Goal: Task Accomplishment & Management: Use online tool/utility

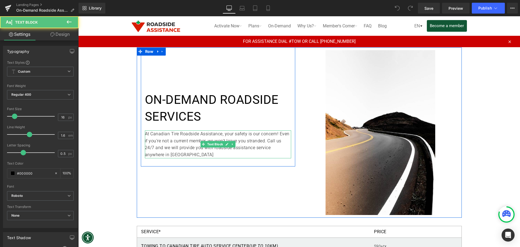
click at [212, 140] on p "At Canadian Tire Roadside Assistance, your safety is our concern! Even if you’r…" at bounding box center [218, 144] width 146 height 28
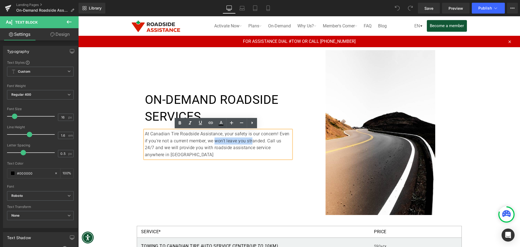
drag, startPoint x: 213, startPoint y: 141, endPoint x: 253, endPoint y: 141, distance: 39.8
click at [253, 141] on p "At Canadian Tire Roadside Assistance, your safety is our concern! Even if you’r…" at bounding box center [218, 144] width 146 height 28
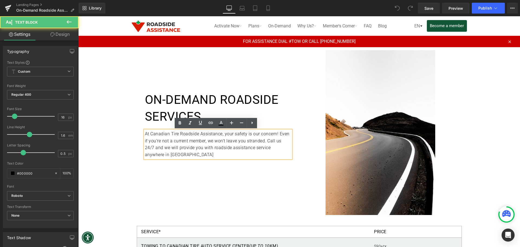
click at [259, 141] on p "At Canadian Tire Roadside Assistance, your safety is our concern! Even if you’r…" at bounding box center [218, 144] width 146 height 28
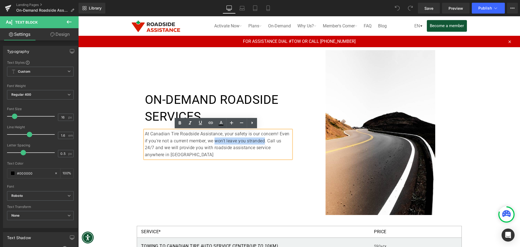
drag, startPoint x: 213, startPoint y: 141, endPoint x: 262, endPoint y: 141, distance: 49.3
click at [262, 141] on p "At Canadian Tire Roadside Assistance, your safety is our concern! Even if you’r…" at bounding box center [218, 144] width 146 height 28
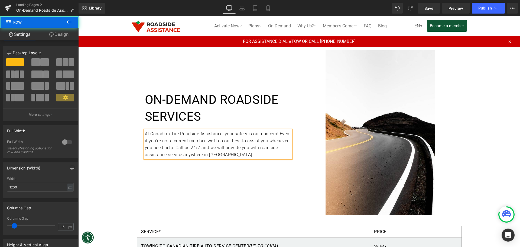
click at [261, 160] on div "On-demand roadside services Heading At Canadian Tire Roadside Assistance, your …" at bounding box center [218, 127] width 155 height 72
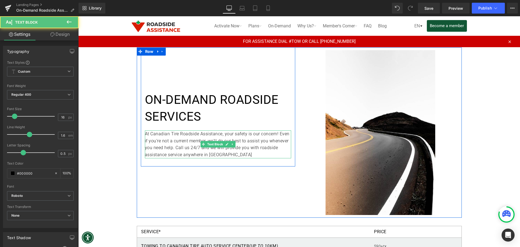
click at [244, 154] on p "At Canadian Tire Roadside Assistance, your safety is our concern! Even if you’r…" at bounding box center [218, 144] width 146 height 28
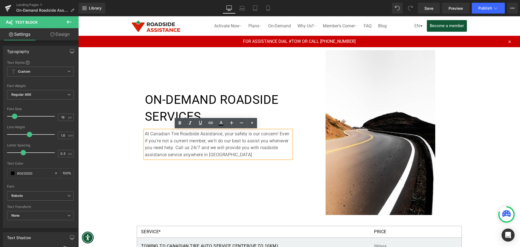
click at [251, 140] on p "At Canadian Tire Roadside Assistance, your safety is our concern! Even if you’r…" at bounding box center [218, 144] width 146 height 28
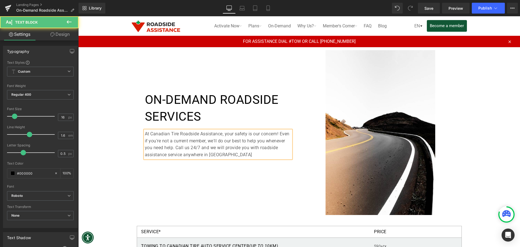
click at [165, 148] on p "At Canadian Tire Roadside Assistance, your safety is our concern! Even if you’r…" at bounding box center [218, 144] width 146 height 28
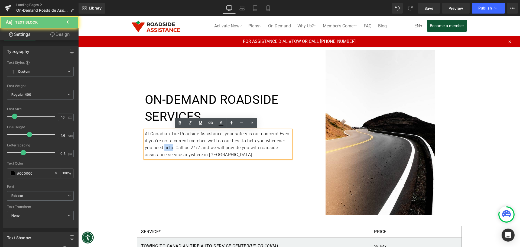
click at [165, 148] on p "At Canadian Tire Roadside Assistance, your safety is our concern! Even if you’r…" at bounding box center [218, 144] width 146 height 28
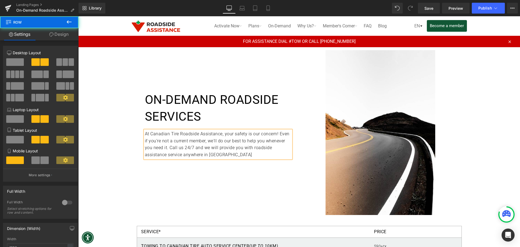
click at [226, 179] on div "On-demand roadside services Heading At Canadian Tire Roadside Assistance, your …" at bounding box center [299, 132] width 325 height 170
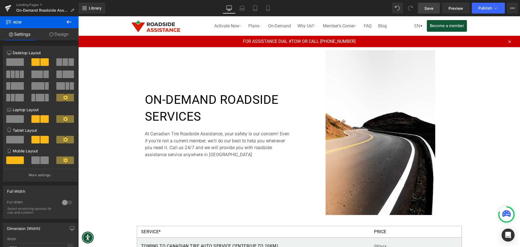
click at [427, 7] on span "Save" at bounding box center [429, 8] width 9 height 6
click at [483, 10] on span "Publish" at bounding box center [486, 8] width 14 height 4
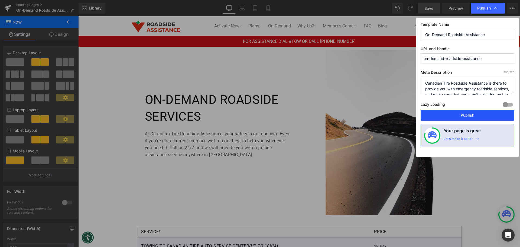
click at [467, 115] on button "Publish" at bounding box center [468, 115] width 94 height 11
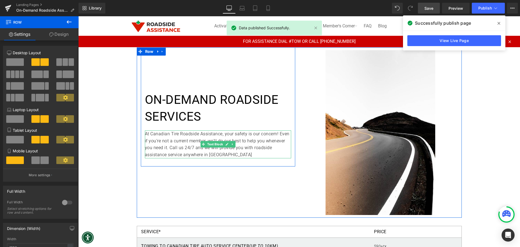
click at [166, 140] on p "At Canadian Tire Roadside Assistance, your safety is our concern! Even if you’r…" at bounding box center [218, 144] width 146 height 28
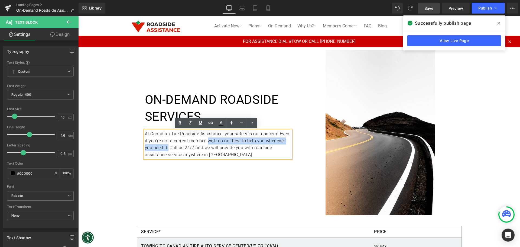
drag, startPoint x: 206, startPoint y: 141, endPoint x: 166, endPoint y: 148, distance: 40.7
click at [166, 148] on p "At Canadian Tire Roadside Assistance, your safety is our concern! Even if you’r…" at bounding box center [218, 144] width 146 height 28
click at [162, 147] on p "At Canadian Tire Roadside Assistance, your safety is our concern! Even if you’r…" at bounding box center [218, 144] width 146 height 28
drag, startPoint x: 277, startPoint y: 133, endPoint x: 167, endPoint y: 146, distance: 110.8
click at [167, 146] on p "At Canadian Tire Roadside Assistance, your safety is our concern! Even if you’r…" at bounding box center [218, 144] width 146 height 28
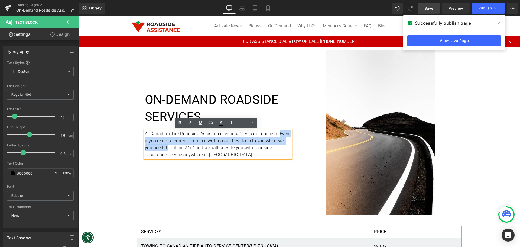
copy p "Even if you’re not a current member, we'll do our best to help you whenever you…"
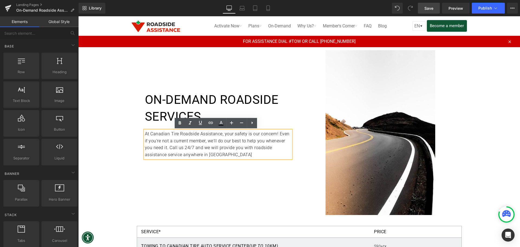
click at [419, 25] on select "EN FR" at bounding box center [419, 25] width 13 height 9
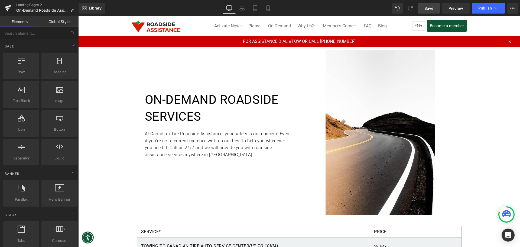
select select "fr"
click at [413, 21] on select "EN FR" at bounding box center [419, 25] width 13 height 9
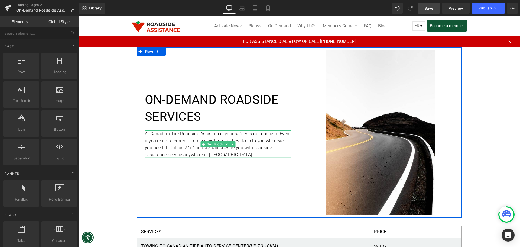
click at [240, 157] on div "At Canadian Tire Roadside Assistance, your safety is our concern! Even if you’r…" at bounding box center [218, 144] width 146 height 28
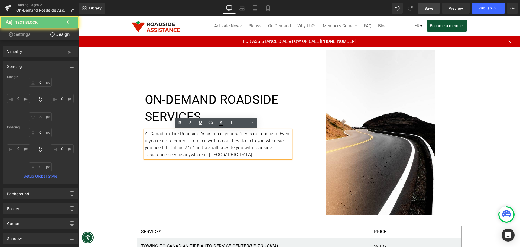
click at [231, 154] on p "At Canadian Tire Roadside Assistance, your safety is our concern! Even if you’r…" at bounding box center [218, 144] width 146 height 28
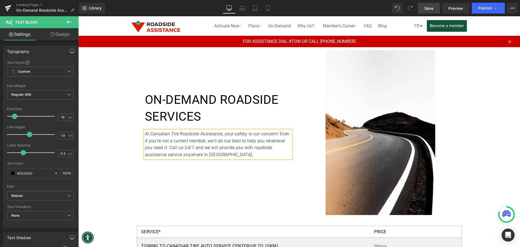
click at [430, 9] on span "Save" at bounding box center [429, 8] width 9 height 6
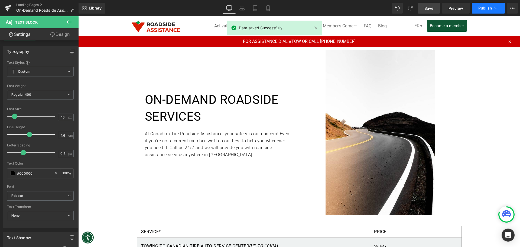
click at [483, 8] on span "Publish" at bounding box center [486, 8] width 14 height 4
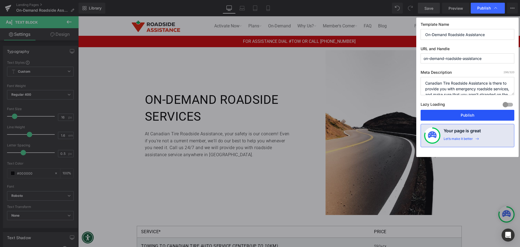
click at [457, 118] on button "Publish" at bounding box center [468, 115] width 94 height 11
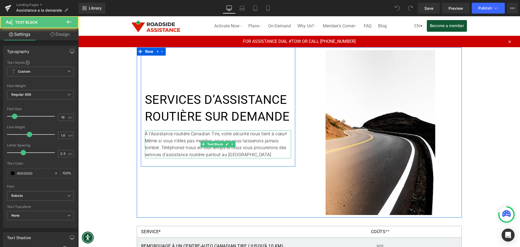
click at [187, 149] on p "À lʼAssistance routière Canadian Tire, votre sécurité nous tient à cœur! Même s…" at bounding box center [218, 144] width 146 height 28
click at [196, 140] on p "À lʼAssistance routière Canadian Tire, votre sécurité nous tient à cœur! Même s…" at bounding box center [218, 144] width 146 height 28
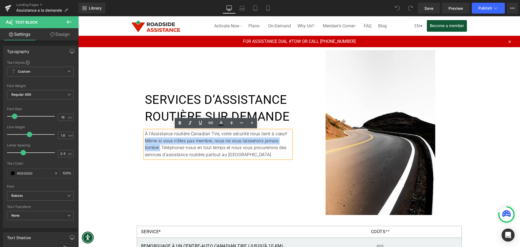
drag, startPoint x: 143, startPoint y: 141, endPoint x: 158, endPoint y: 147, distance: 16.6
click at [158, 147] on p "À lʼAssistance routière Canadian Tire, votre sécurité nous tient à cœur! Même s…" at bounding box center [218, 144] width 146 height 28
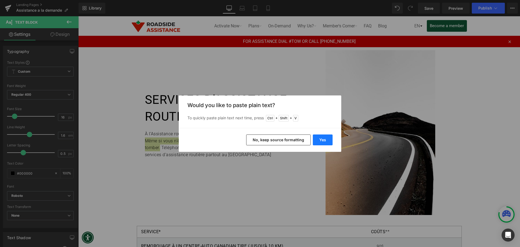
click at [326, 142] on button "Yes" at bounding box center [323, 139] width 20 height 11
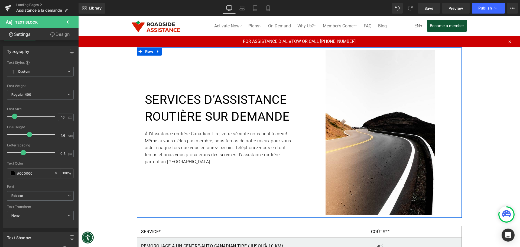
click at [232, 179] on div "SERVICES DʼASSISTANCE ROUTIÈRE SUR DEMANDE Heading À lʼAssistance routière Cana…" at bounding box center [299, 132] width 325 height 170
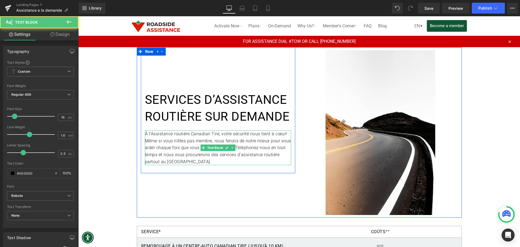
click at [186, 162] on p "À lʼAssistance routière Canadian Tire, votre sécurité nous tient à cœur! Même s…" at bounding box center [218, 147] width 146 height 35
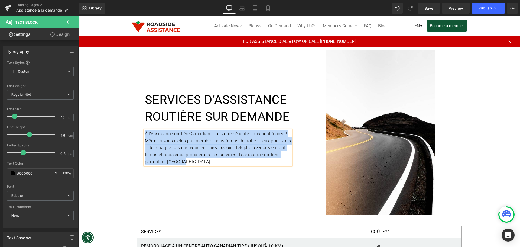
drag, startPoint x: 183, startPoint y: 162, endPoint x: 144, endPoint y: 134, distance: 48.3
click at [145, 134] on p "À lʼAssistance routière Canadian Tire, votre sécurité nous tient à cœur! Même s…" at bounding box center [218, 147] width 146 height 35
copy p "À lʼAssistance routière Canadian Tire, votre sécurité nous tient à cœur! Même s…"
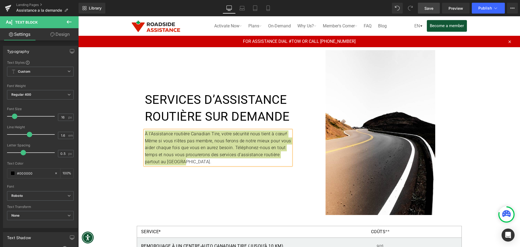
click at [430, 10] on span "Save" at bounding box center [429, 8] width 9 height 6
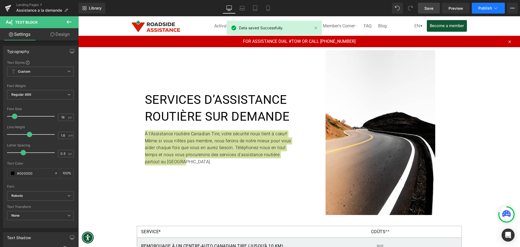
click at [486, 8] on span "Publish" at bounding box center [486, 8] width 14 height 4
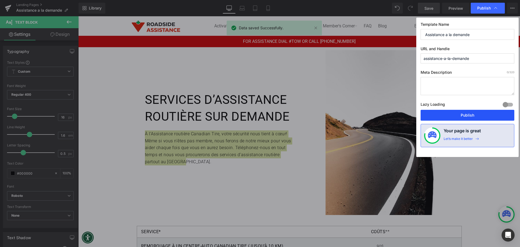
click at [460, 115] on button "Publish" at bounding box center [468, 115] width 94 height 11
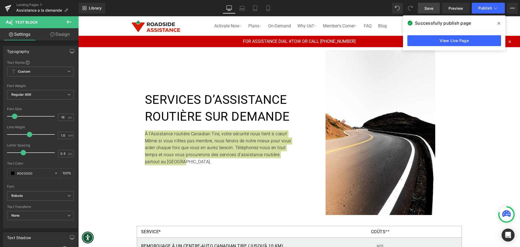
click at [430, 9] on span "Save" at bounding box center [429, 8] width 9 height 6
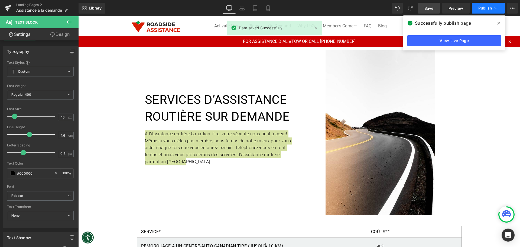
click at [484, 8] on span "Publish" at bounding box center [486, 8] width 14 height 4
